Goal: Task Accomplishment & Management: Use online tool/utility

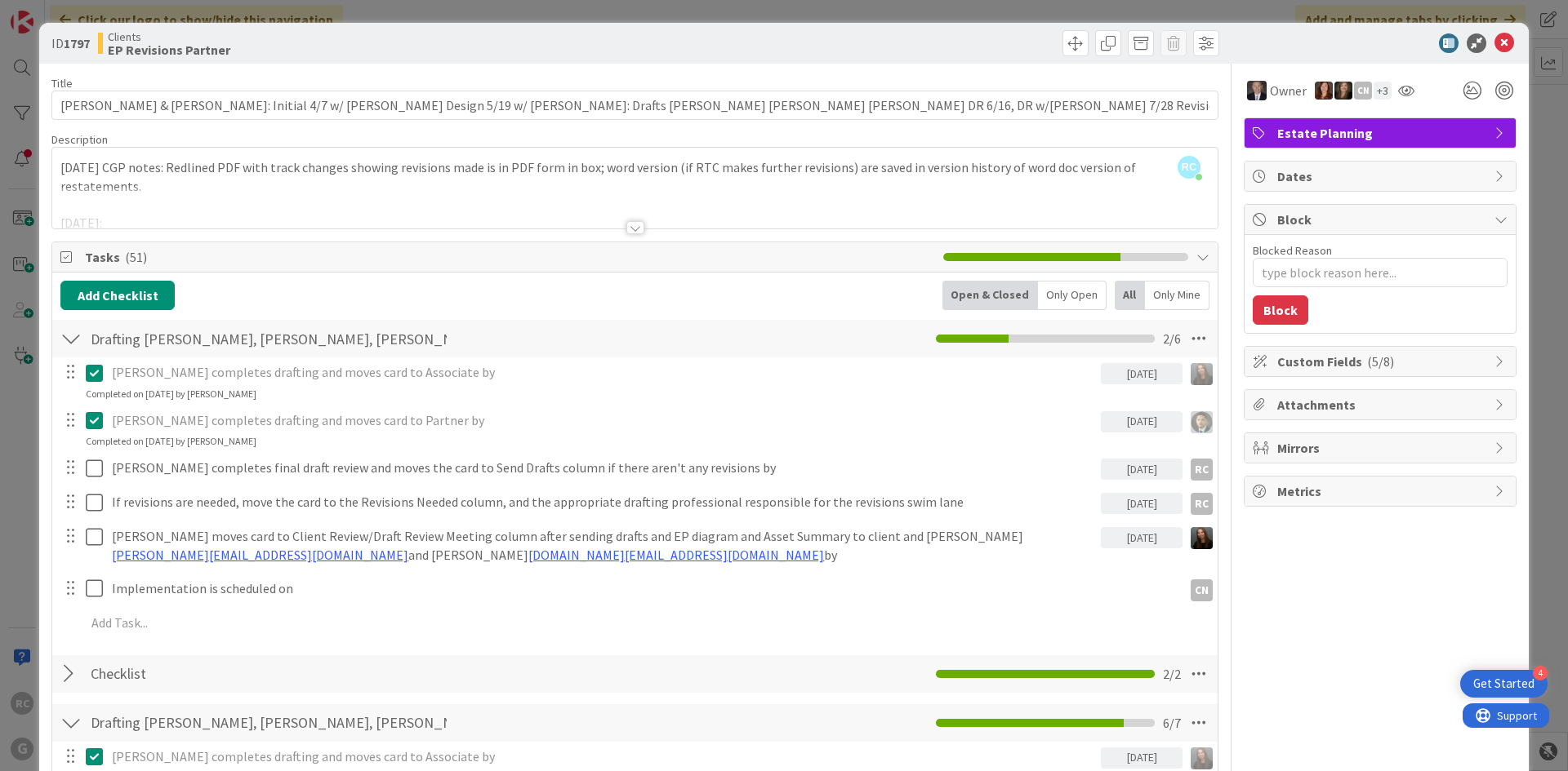
scroll to position [154, 0]
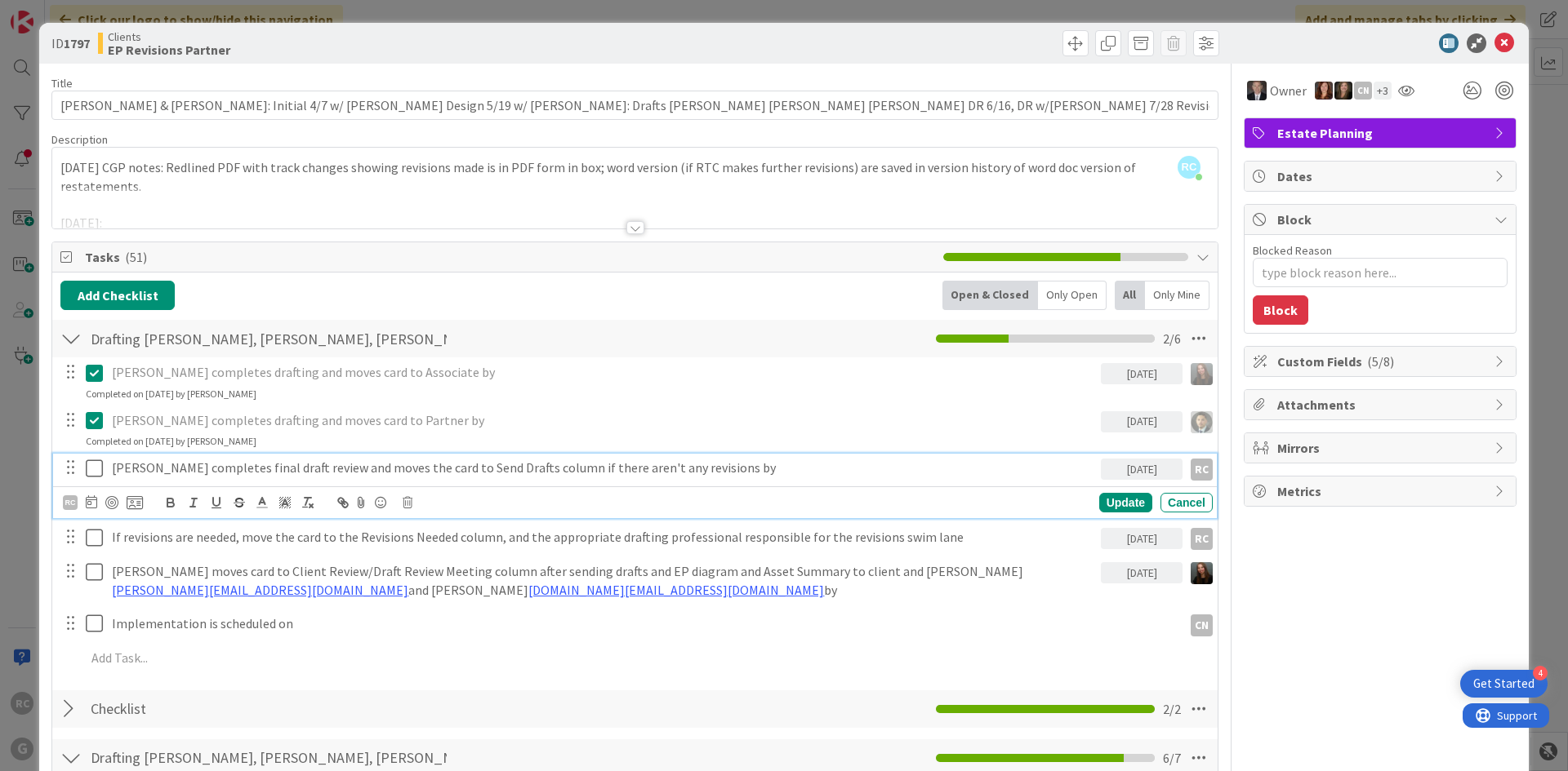
click at [96, 466] on icon at bounding box center [98, 468] width 25 height 19
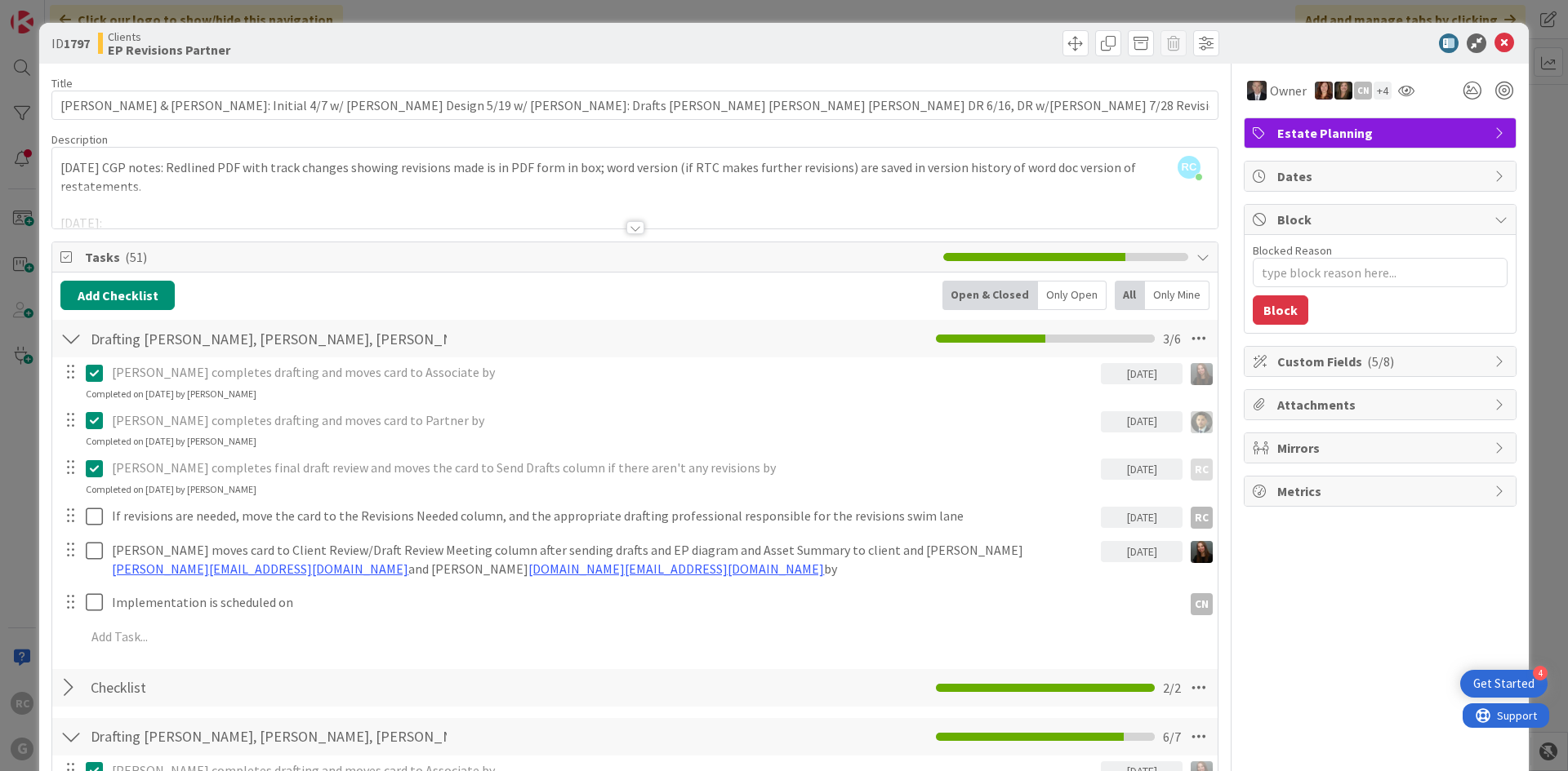
click at [630, 233] on div at bounding box center [635, 227] width 18 height 13
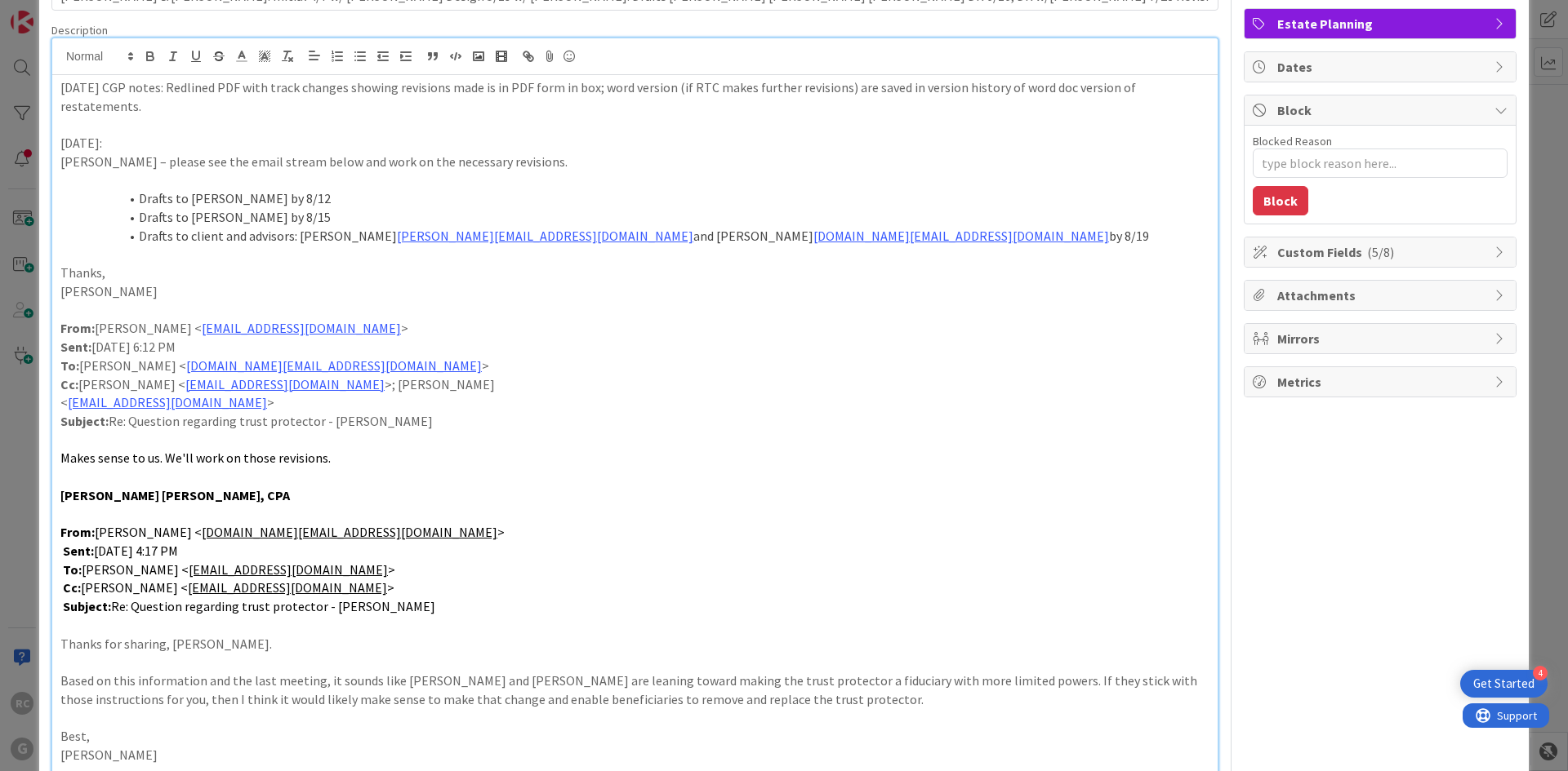
scroll to position [0, 0]
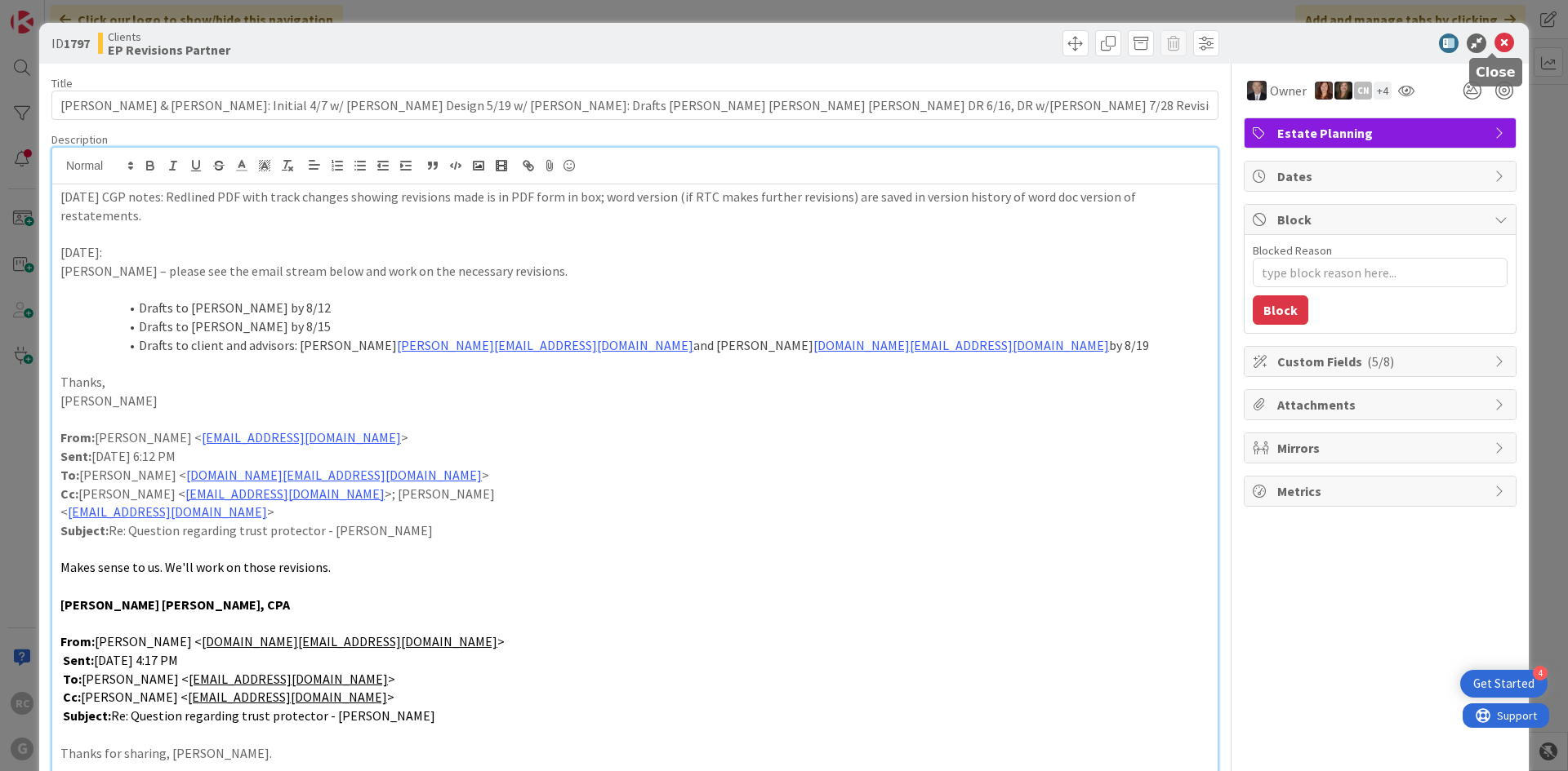
click at [1495, 42] on icon at bounding box center [1503, 43] width 19 height 19
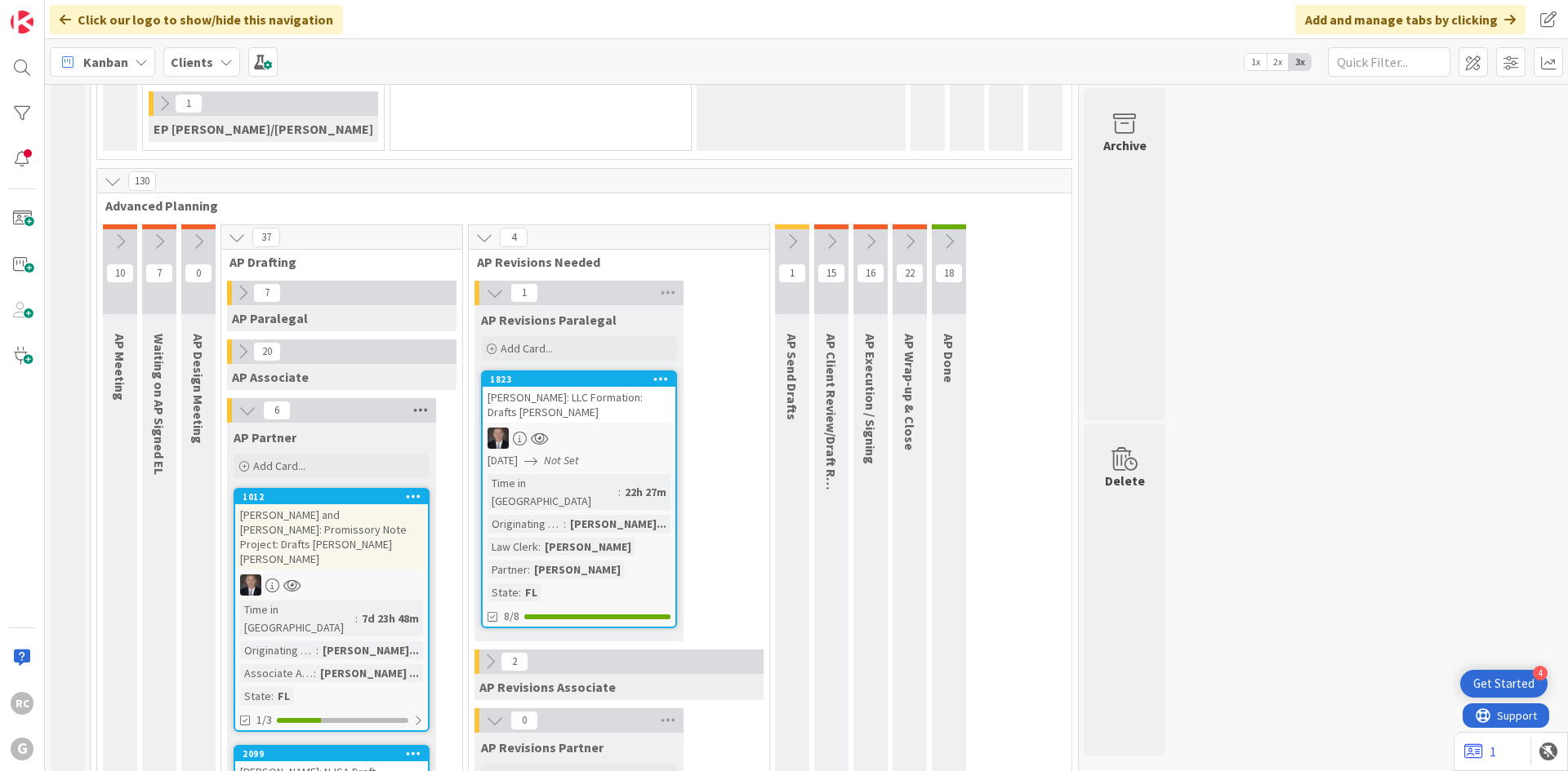
scroll to position [970, 0]
click at [486, 285] on icon at bounding box center [495, 294] width 18 height 18
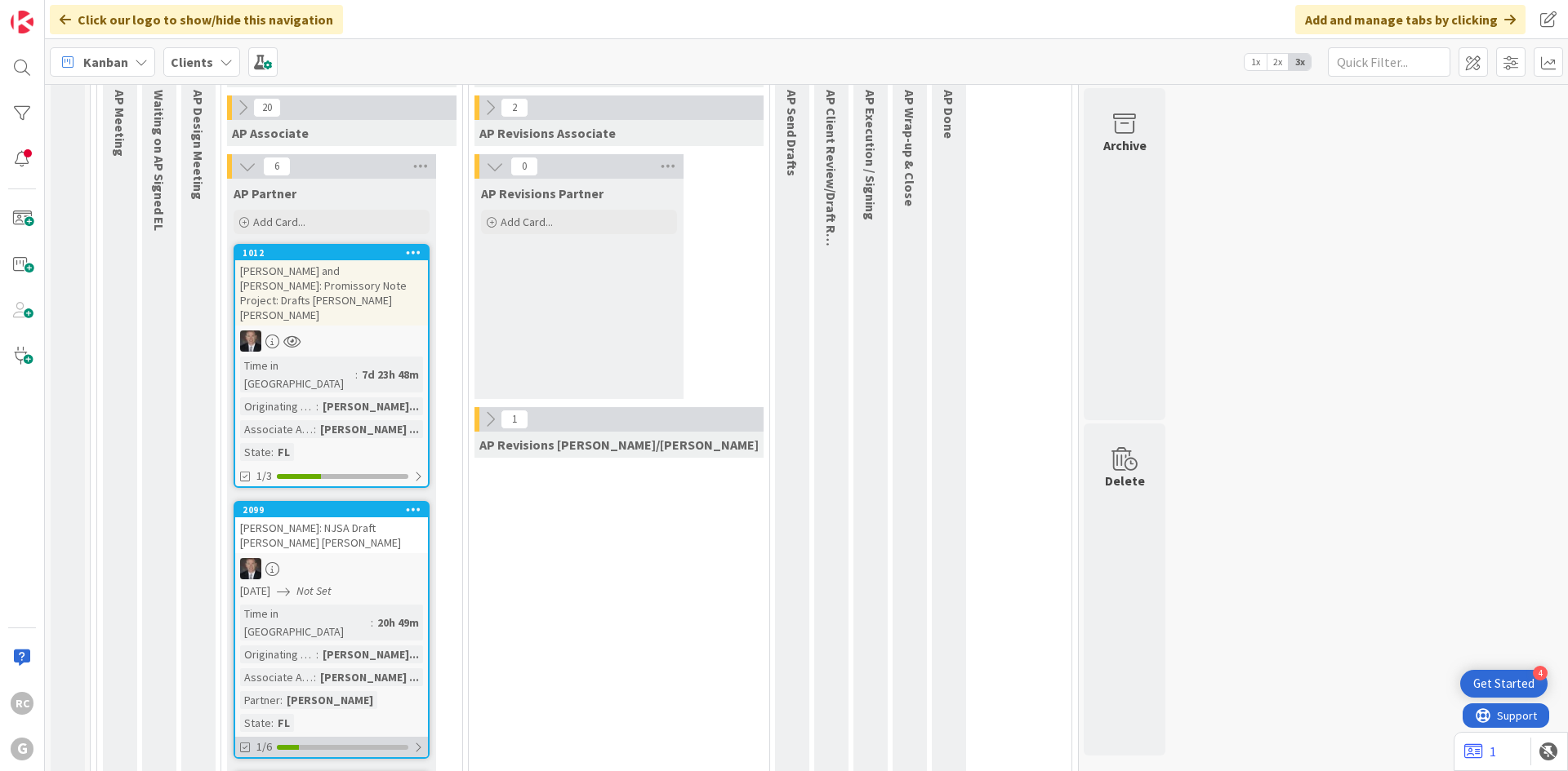
scroll to position [1378, 0]
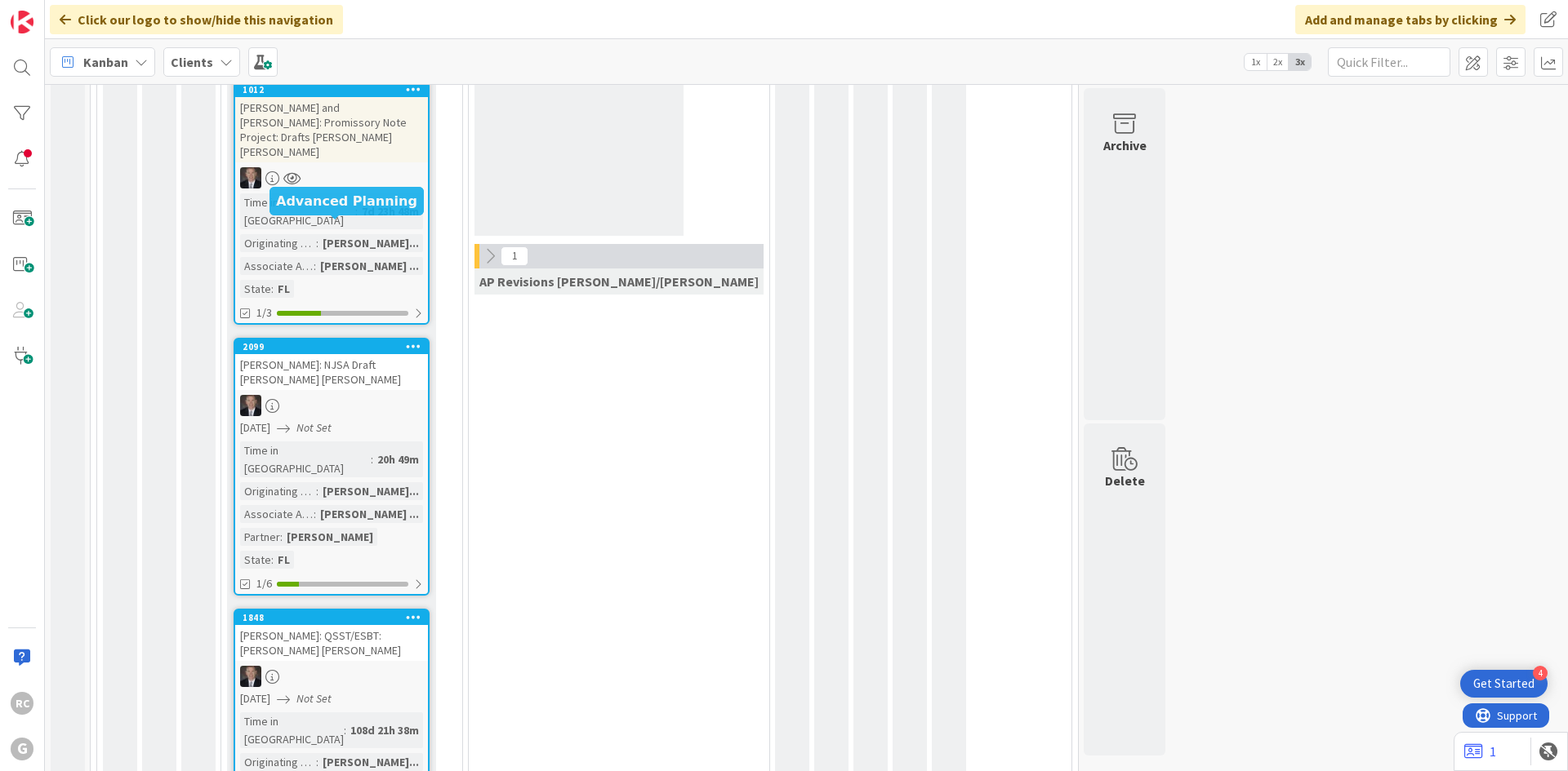
click at [313, 341] on div "2099" at bounding box center [334, 346] width 185 height 12
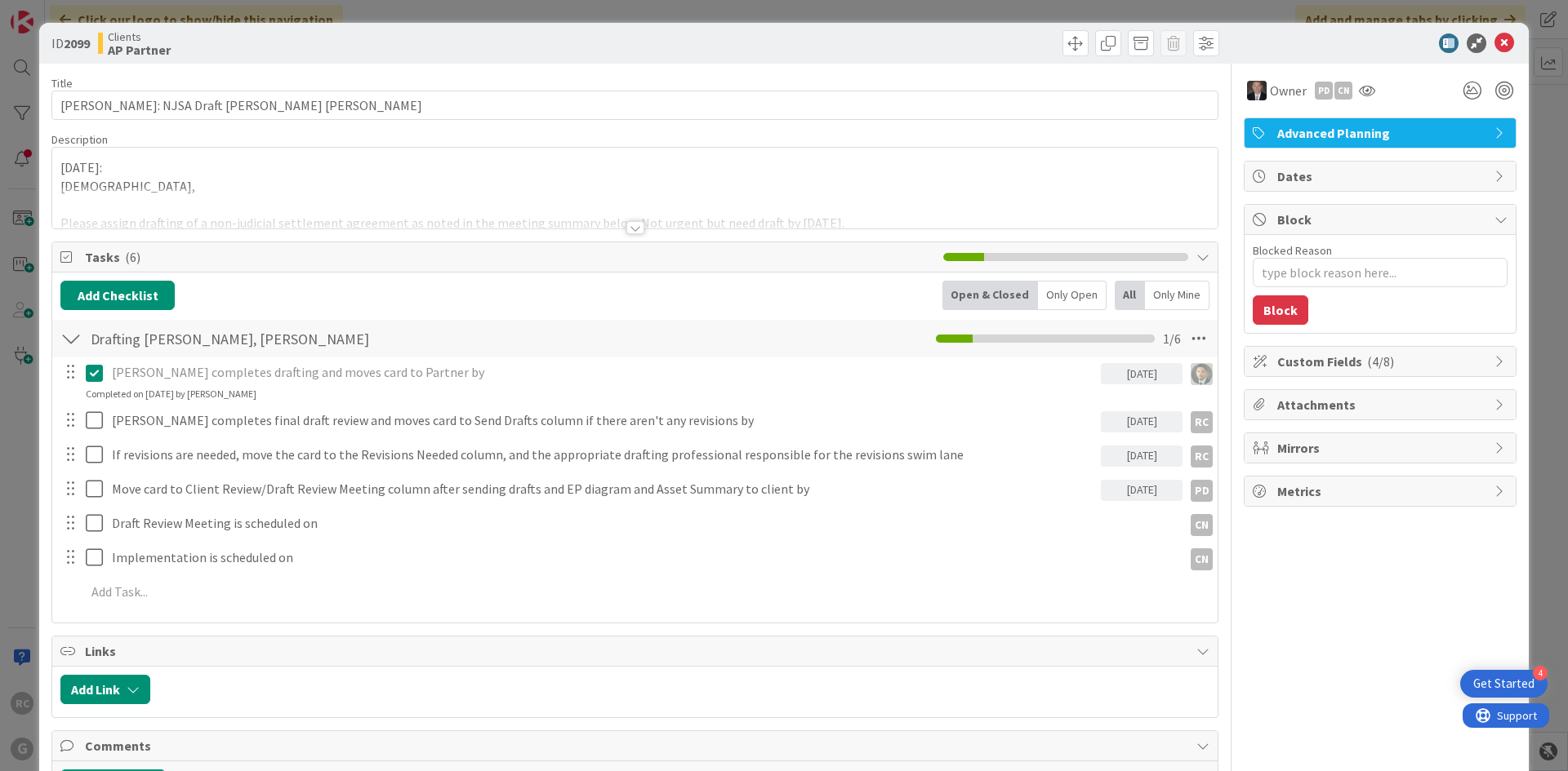
click at [631, 229] on div at bounding box center [635, 227] width 18 height 13
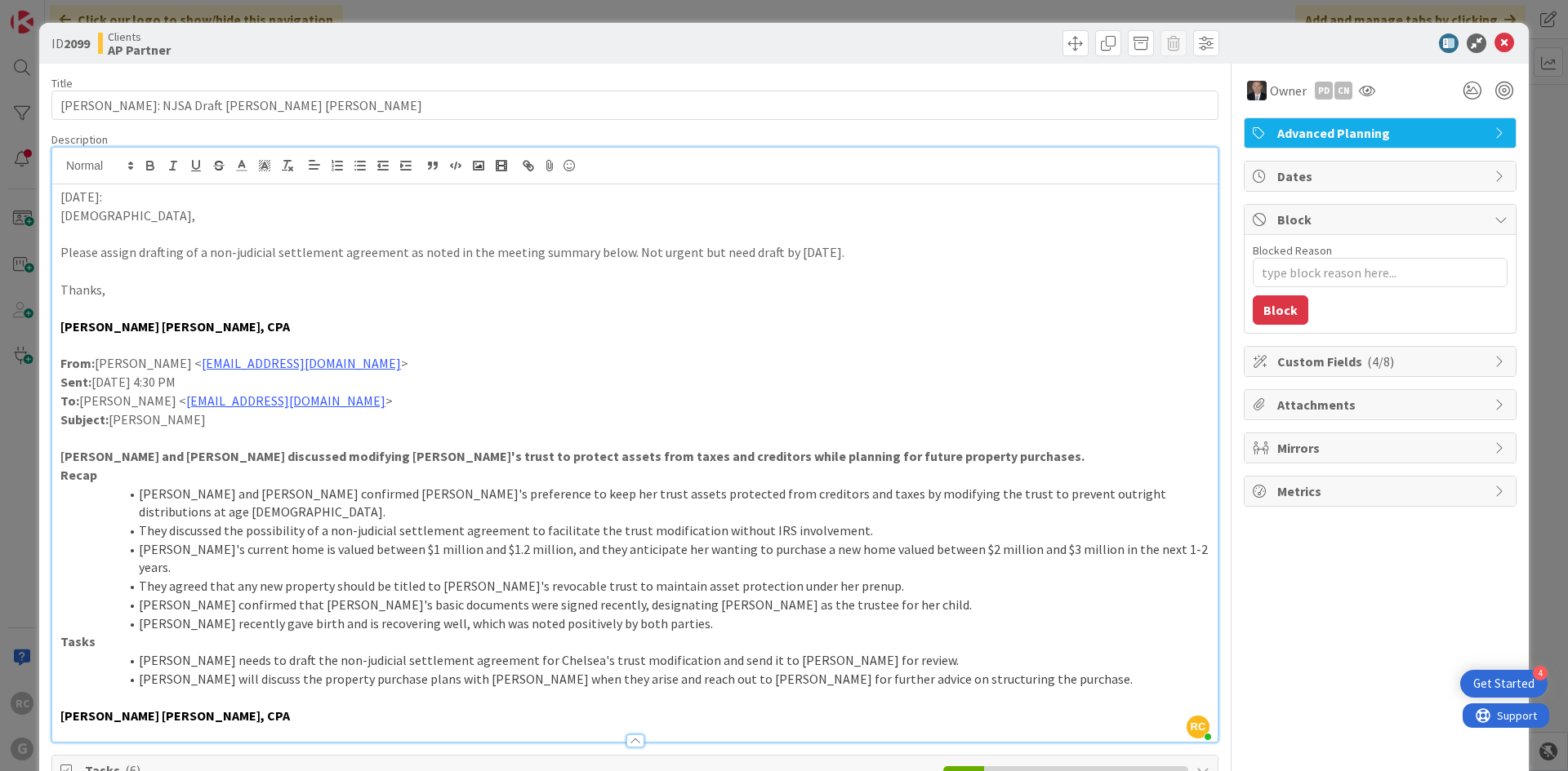
type textarea "x"
